Goal: Task Accomplishment & Management: Manage account settings

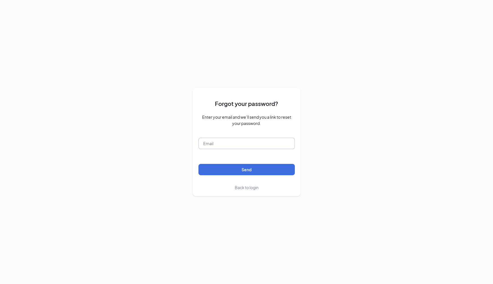
click at [244, 144] on input "text" at bounding box center [247, 143] width 96 height 11
type input "karifingerlow@gmail.com"
click at [280, 126] on span "Enter your email and we’ll send you a link to reset your password." at bounding box center [247, 120] width 96 height 12
click at [243, 186] on span "Back to login" at bounding box center [247, 187] width 24 height 5
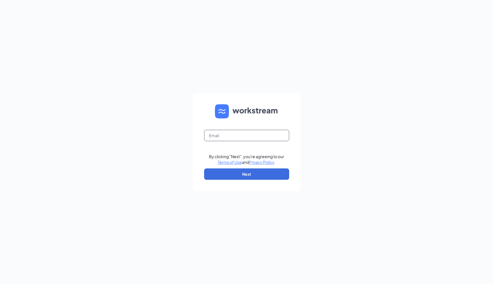
click at [243, 137] on input "text" at bounding box center [246, 135] width 85 height 11
type input "karifingerlow@gmail.com"
click at [317, 149] on div "karifingerlow@gmail.com By clicking "Next", you're agreeing to our Terms of Use…" at bounding box center [246, 142] width 493 height 284
click at [249, 173] on button "Next" at bounding box center [246, 173] width 85 height 11
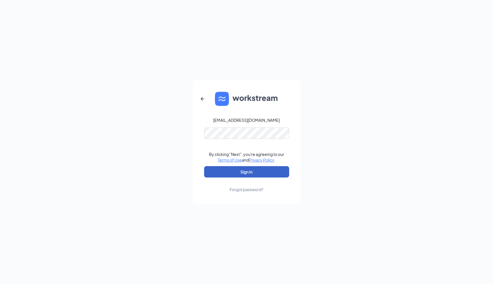
click at [249, 173] on button "Sign In" at bounding box center [246, 171] width 85 height 11
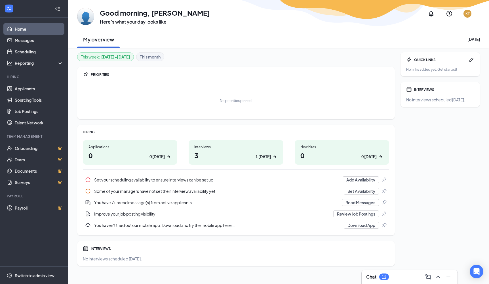
click at [238, 154] on h1 "3 1 today" at bounding box center [235, 155] width 83 height 10
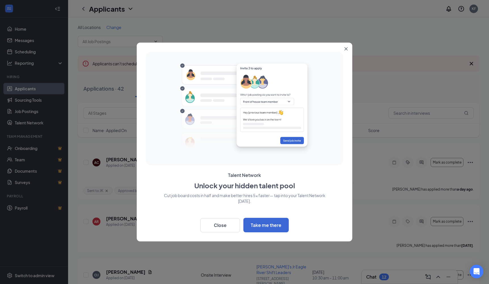
click at [344, 50] on icon "Close" at bounding box center [345, 48] width 3 height 3
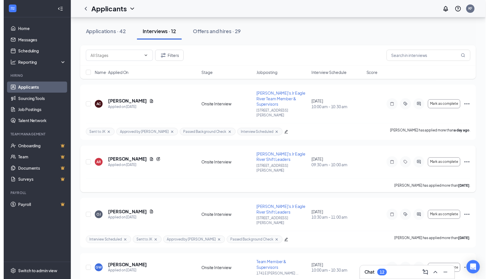
scroll to position [66, 0]
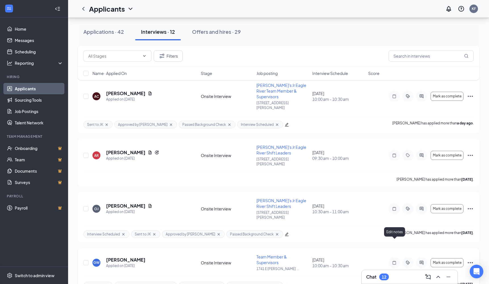
click at [394, 260] on icon "Note" at bounding box center [394, 262] width 7 height 5
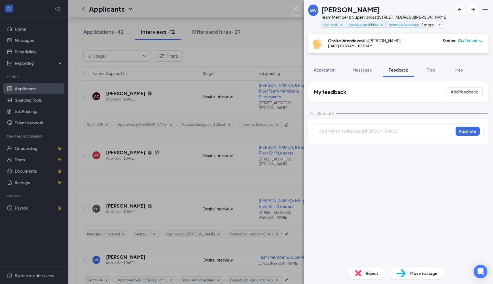
click at [295, 10] on img at bounding box center [296, 11] width 7 height 11
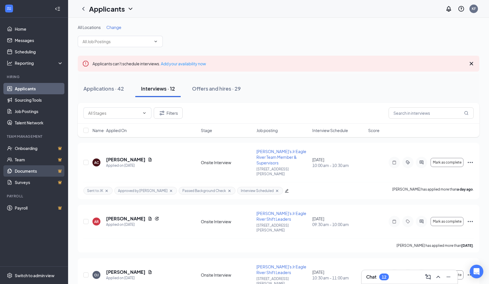
click at [37, 171] on link "Documents" at bounding box center [39, 170] width 49 height 11
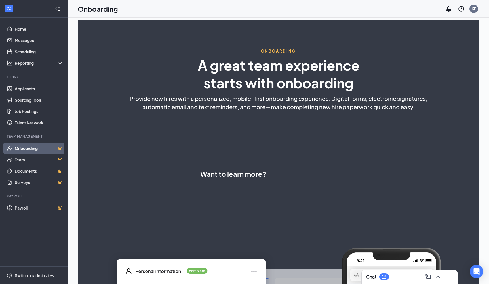
select select "US"
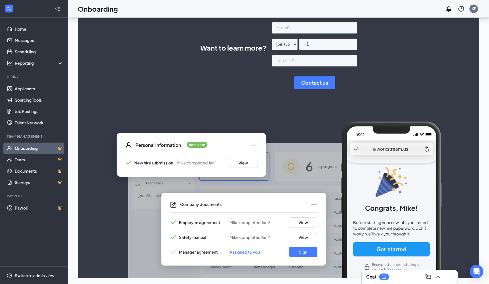
scroll to position [127, 0]
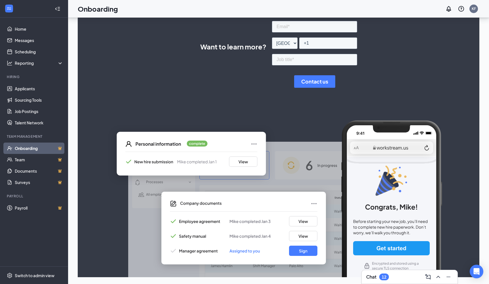
click at [196, 108] on div "ONBOARDING A great team experience starts with onboarding Provide new hires wit…" at bounding box center [279, 85] width 402 height 384
